Goal: Information Seeking & Learning: Learn about a topic

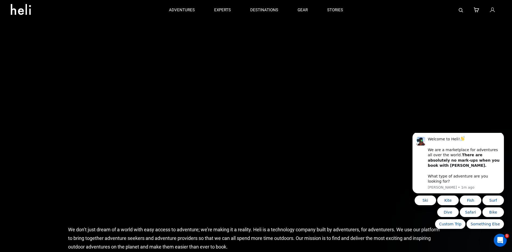
scroll to position [297, 0]
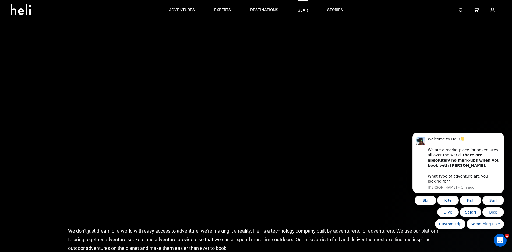
click at [302, 9] on link "gear" at bounding box center [302, 10] width 10 height 20
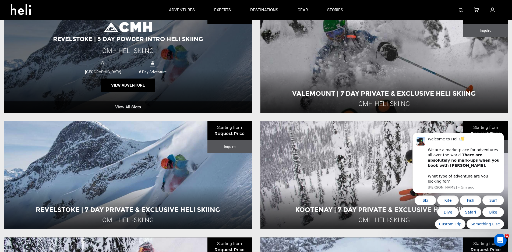
scroll to position [367, 0]
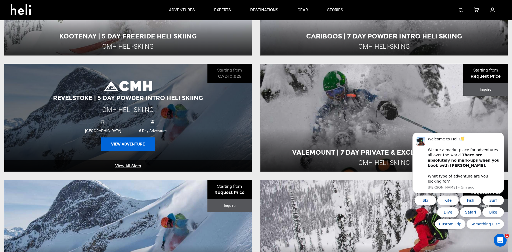
click at [131, 145] on button "View Adventure" at bounding box center [128, 143] width 54 height 13
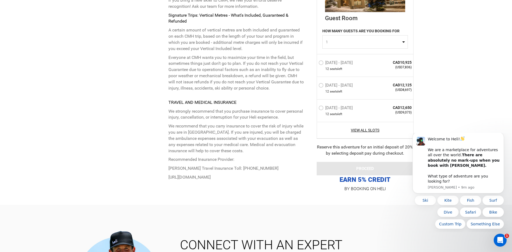
scroll to position [2125, 0]
